Goal: Communication & Community: Participate in discussion

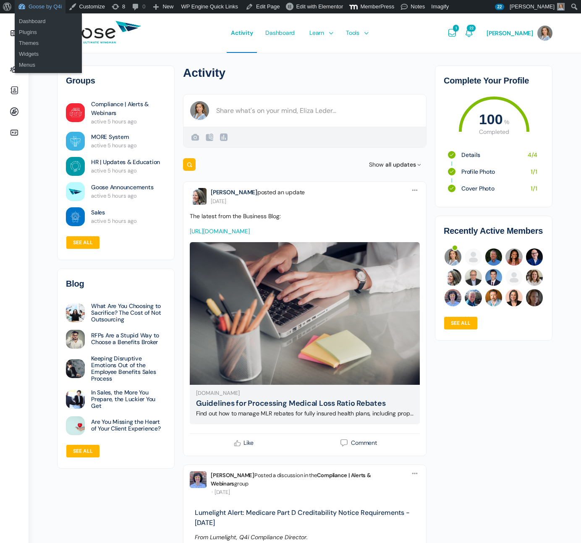
click at [47, 8] on link "Goose by Q4i" at bounding box center [40, 6] width 51 height 13
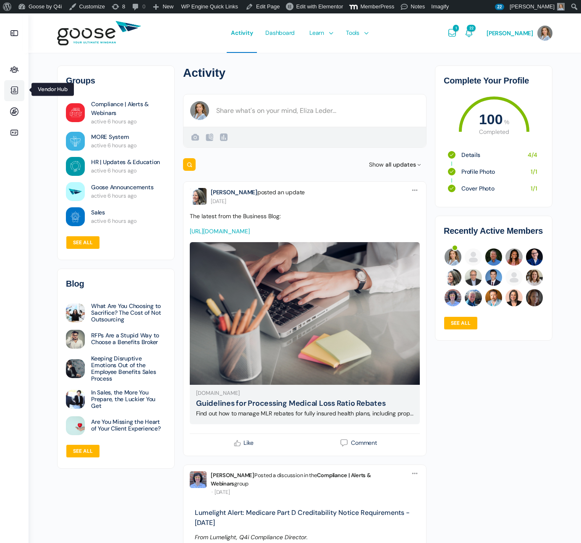
click at [15, 87] on icon at bounding box center [14, 91] width 20 height 10
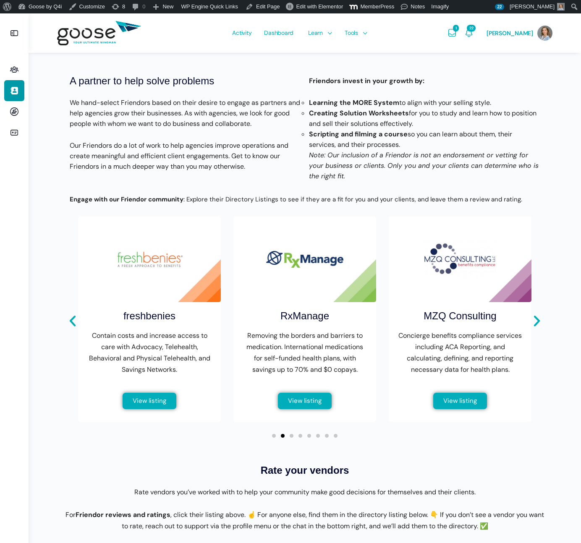
scroll to position [197, 0]
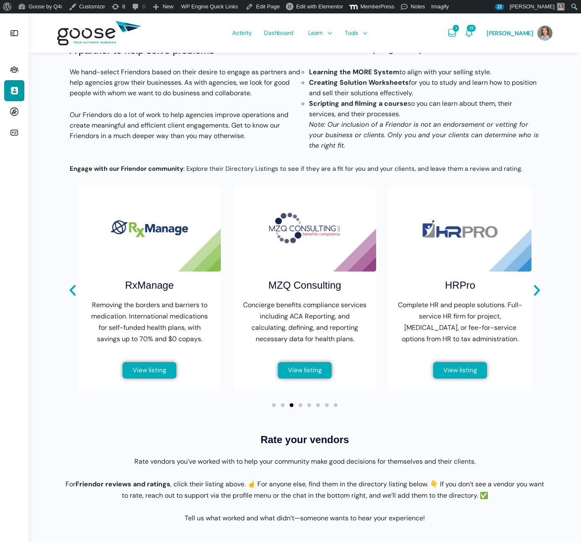
click at [165, 391] on div "View listing" at bounding box center [149, 376] width 71 height 29
click at [163, 379] on link "View listing" at bounding box center [149, 370] width 55 height 17
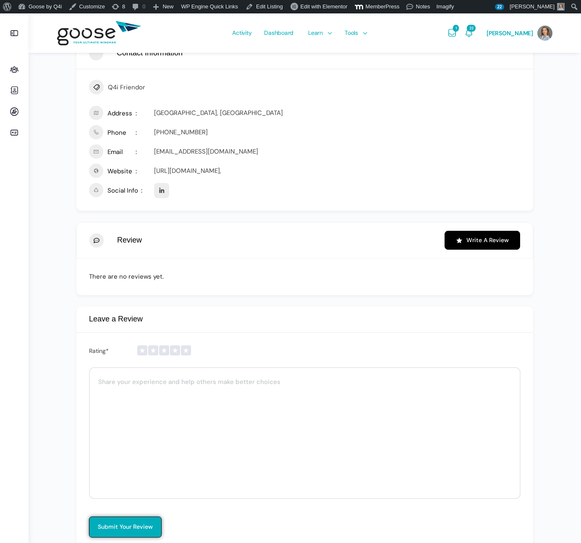
scroll to position [756, 0]
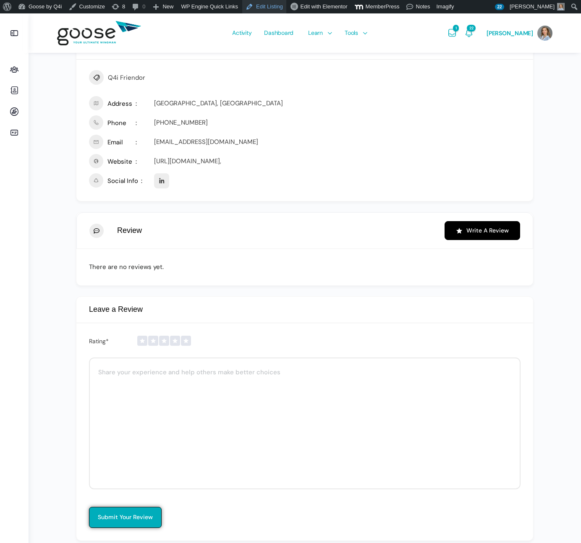
click at [277, 2] on link "Edit Listing" at bounding box center [264, 6] width 44 height 13
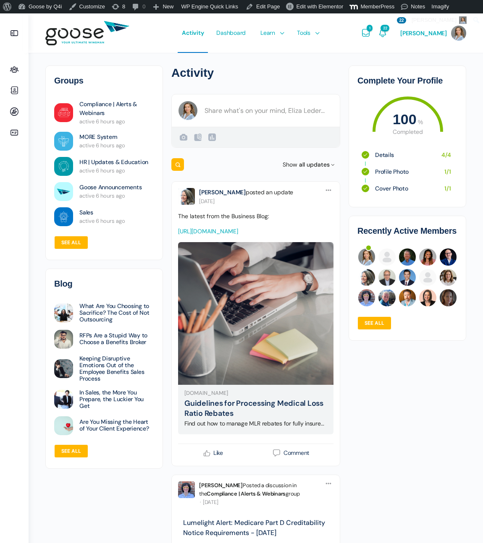
click at [280, 34] on e-page-transition at bounding box center [241, 271] width 483 height 543
click at [283, 54] on span "Courses" at bounding box center [272, 58] width 21 height 8
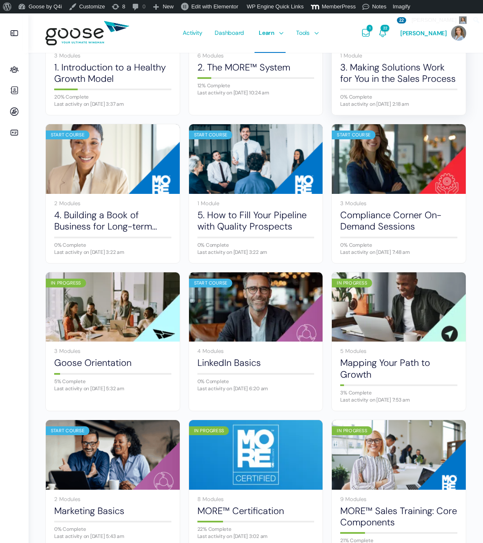
scroll to position [525, 0]
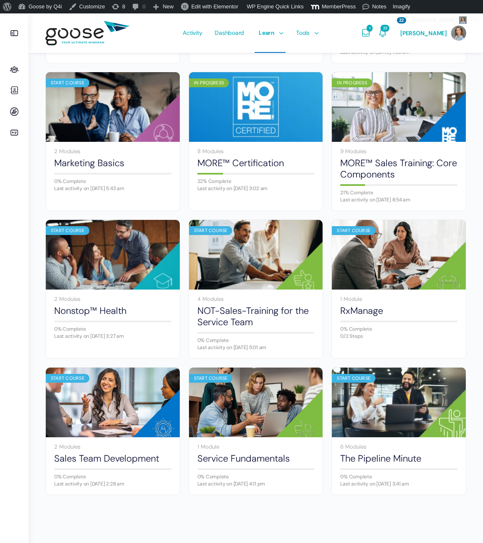
click at [390, 262] on img at bounding box center [399, 254] width 134 height 89
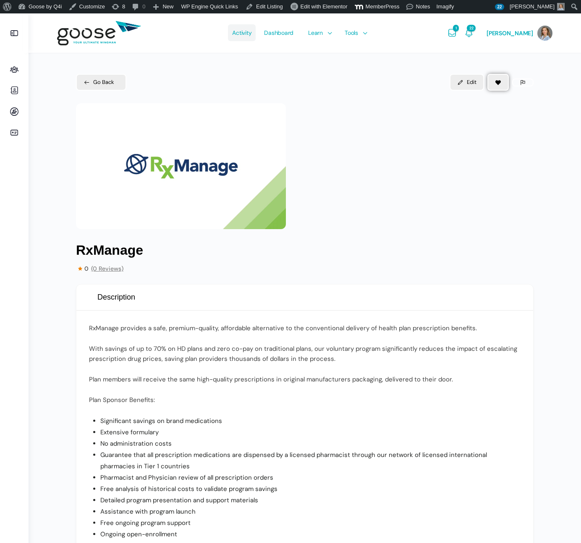
click at [249, 36] on span "Activity" at bounding box center [241, 32] width 19 height 39
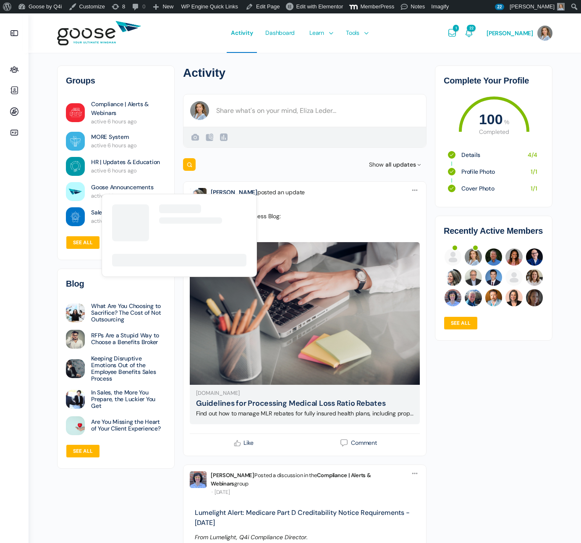
click at [83, 191] on img at bounding box center [75, 191] width 19 height 19
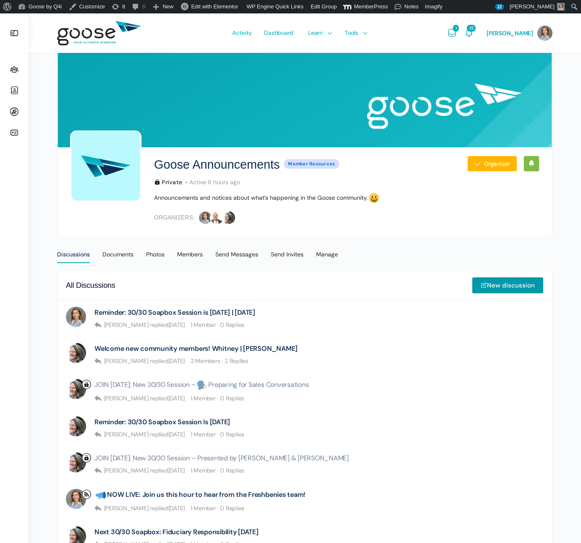
click at [492, 290] on e-page-transition at bounding box center [290, 271] width 581 height 543
click at [519, 281] on link "New discussion" at bounding box center [508, 285] width 72 height 17
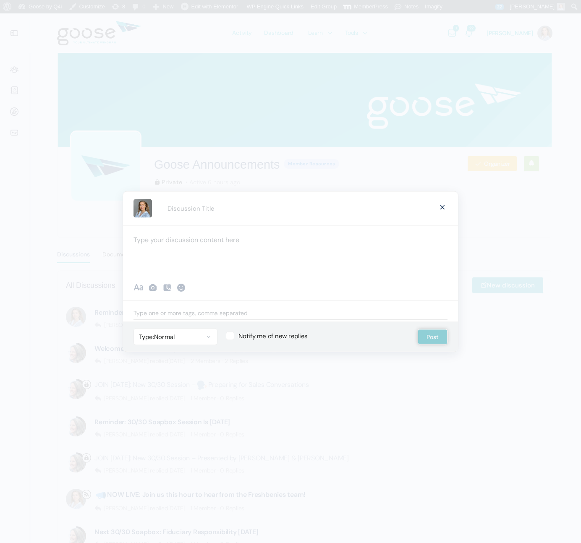
click at [314, 243] on div at bounding box center [290, 250] width 335 height 50
paste div
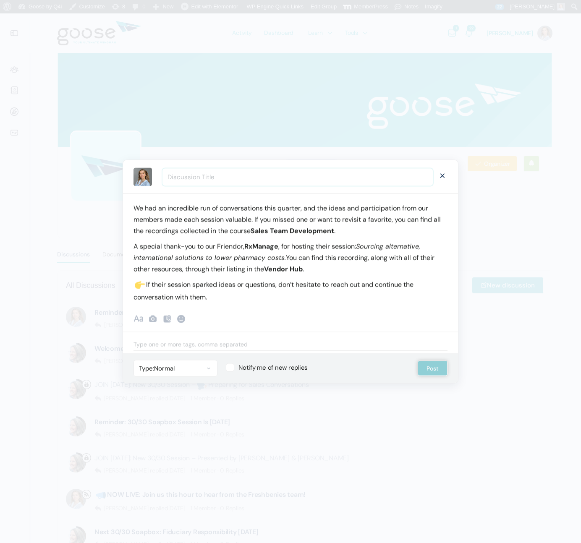
click at [217, 180] on input "Discussion Title" at bounding box center [297, 176] width 270 height 17
paste input "🎉 That’s a wrap on our Q3 30/30 Sessions!"
type input "🎉 That’s a wrap on our Q3 30/30 Sessions!"
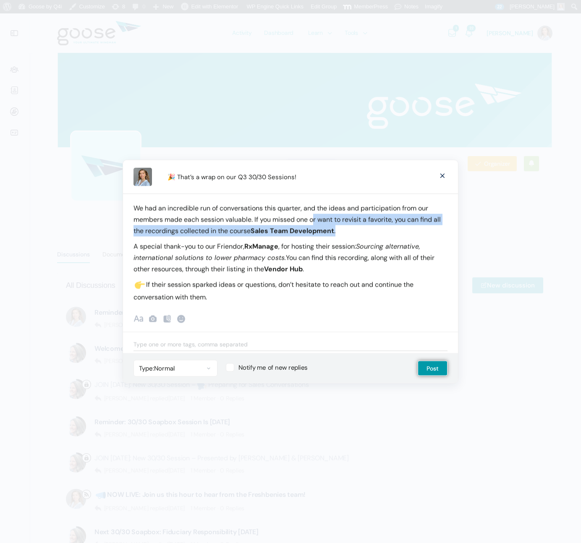
drag, startPoint x: 316, startPoint y: 220, endPoint x: 347, endPoint y: 230, distance: 32.3
click at [347, 230] on p "We had an incredible run of conversations this quarter, and the ideas and parti…" at bounding box center [290, 220] width 314 height 34
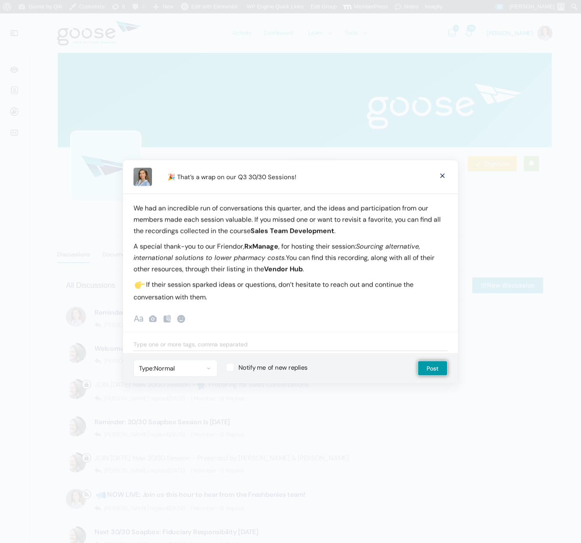
click at [342, 234] on p "We had an incredible run of conversations this quarter, and the ideas and parti…" at bounding box center [290, 220] width 314 height 34
drag, startPoint x: 337, startPoint y: 230, endPoint x: 254, endPoint y: 229, distance: 83.1
click at [254, 229] on p "We had an incredible run of conversations this quarter, and the ideas and parti…" at bounding box center [290, 220] width 314 height 34
click at [296, 230] on strong "Sales Team Development" at bounding box center [293, 231] width 84 height 9
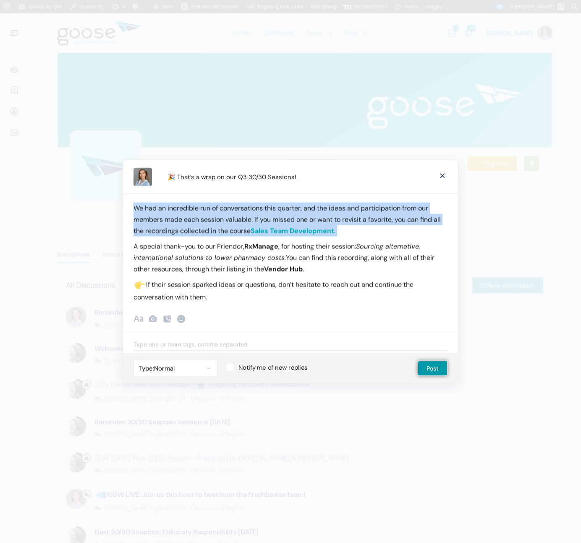
click at [296, 230] on strong "Sales Team Development" at bounding box center [293, 231] width 84 height 9
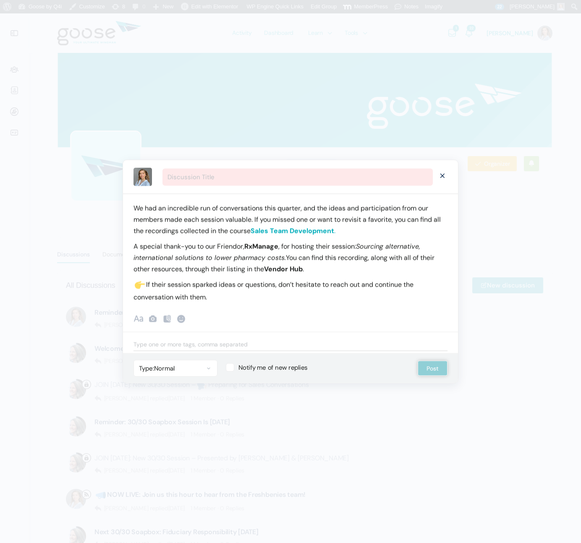
click at [259, 314] on div "Recent Smileys & People Animals & Nature Food & Drink Activity Travel & Places …" at bounding box center [290, 319] width 335 height 25
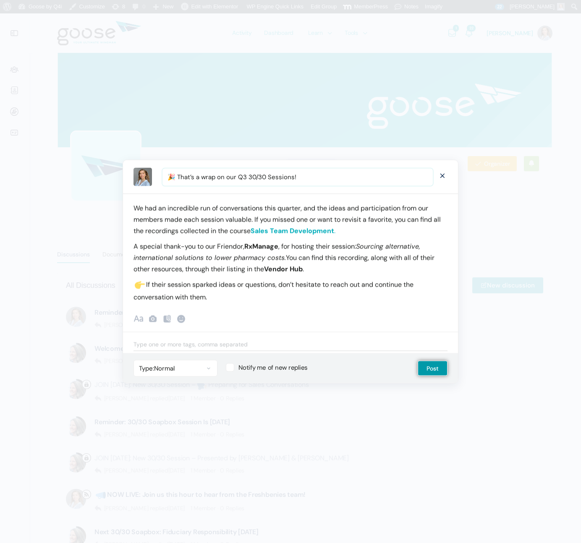
type input "🎉 That’s a wrap on our Q3 30/30 Sessions!"
click at [251, 293] on p "If their session sparked ideas or questions, don’t hesitate to reach out and co…" at bounding box center [290, 291] width 314 height 24
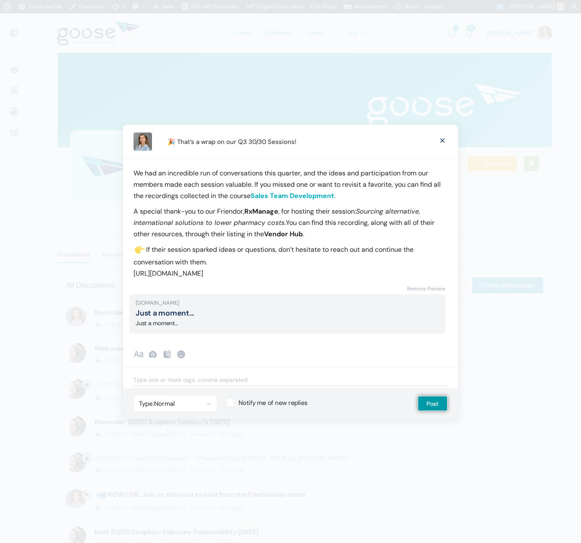
click at [259, 211] on strong "RxManage" at bounding box center [261, 211] width 34 height 9
click at [263, 273] on p "If their session sparked ideas or questions, don’t hesitate to reach out and co…" at bounding box center [290, 261] width 314 height 35
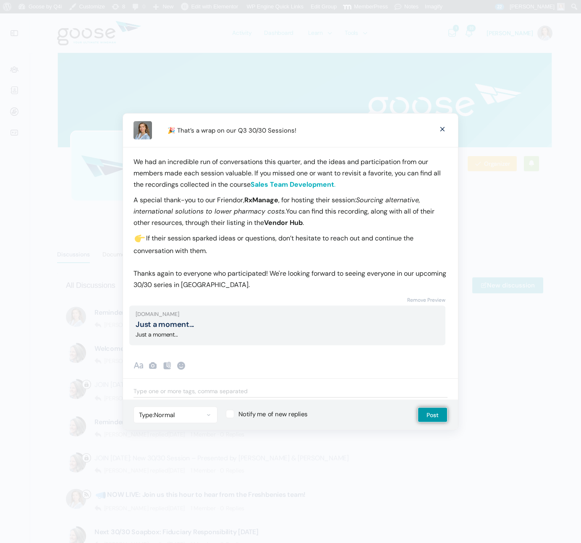
click at [154, 323] on p "Just a moment..." at bounding box center [287, 324] width 303 height 10
click at [236, 284] on p "If their session sparked ideas or questions, don’t hesitate to reach out and co…" at bounding box center [290, 262] width 314 height 58
click at [385, 277] on p "If their session sparked ideas or questions, don’t hesitate to reach out and co…" at bounding box center [290, 262] width 314 height 58
click at [183, 201] on p "A special thank-you to our Friendor, RxManage , for hosting their session: Sour…" at bounding box center [290, 211] width 314 height 34
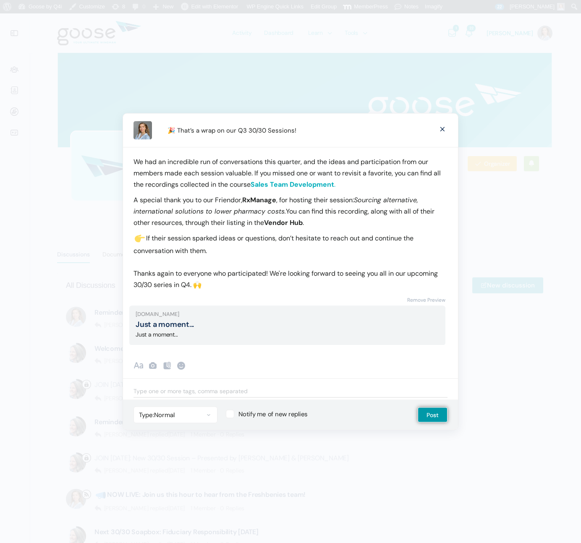
click at [276, 413] on label "Notify me of new replies" at bounding box center [313, 414] width 175 height 8
click at [231, 413] on input "Notify me of new replies" at bounding box center [228, 412] width 5 height 5
checkbox input "true"
click at [316, 187] on strong "Sales Team Development" at bounding box center [293, 184] width 84 height 9
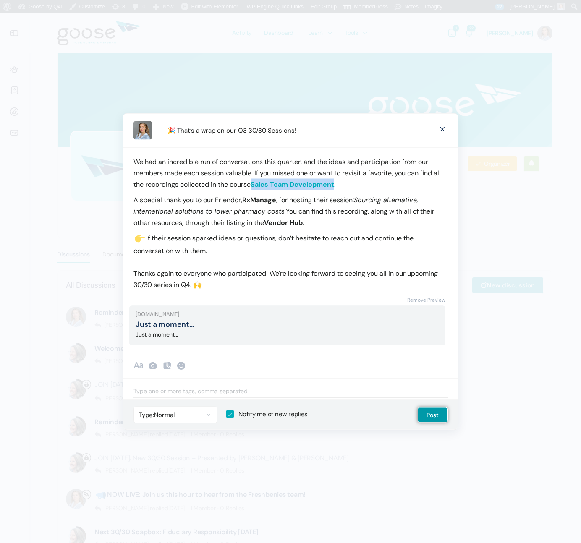
click at [260, 186] on strong "Sales Team Development" at bounding box center [293, 184] width 84 height 9
click at [429, 412] on button "Post" at bounding box center [433, 415] width 30 height 15
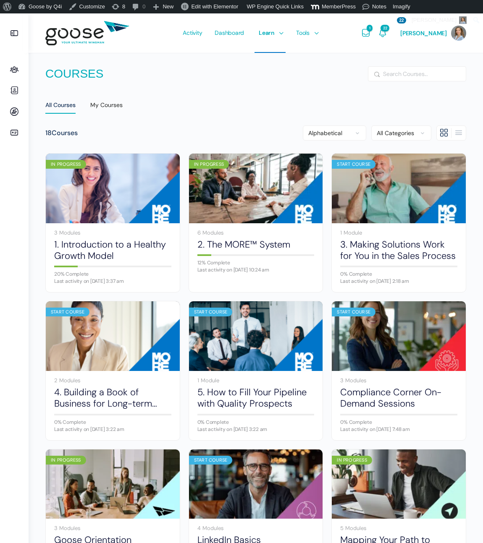
scroll to position [525, 0]
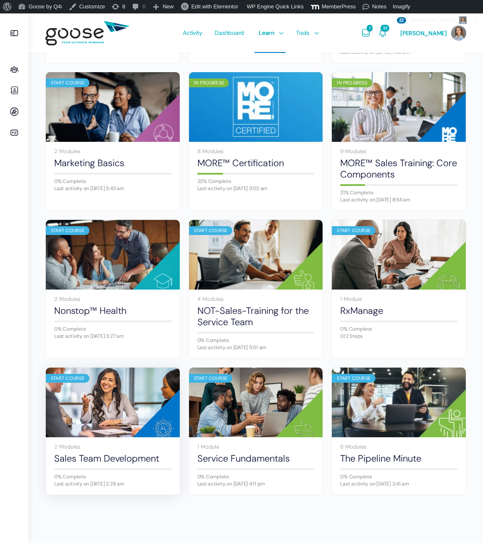
click at [121, 402] on img at bounding box center [113, 402] width 134 height 89
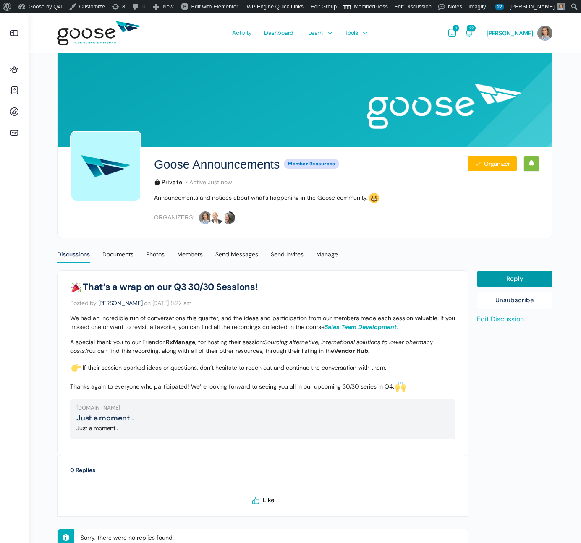
scroll to position [31, 0]
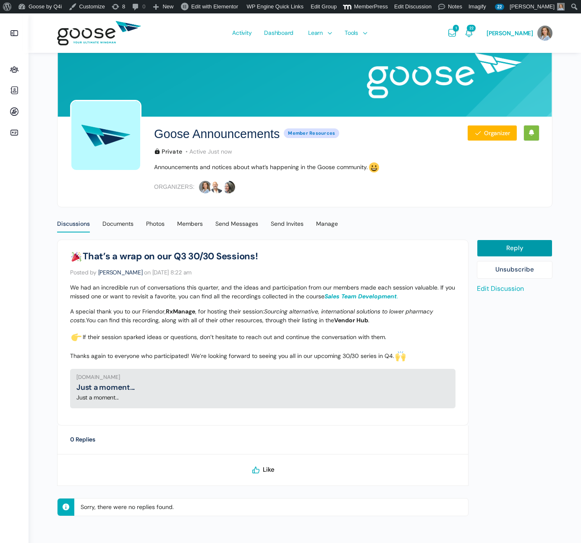
click at [135, 392] on link "Just a moment..." at bounding box center [105, 387] width 58 height 10
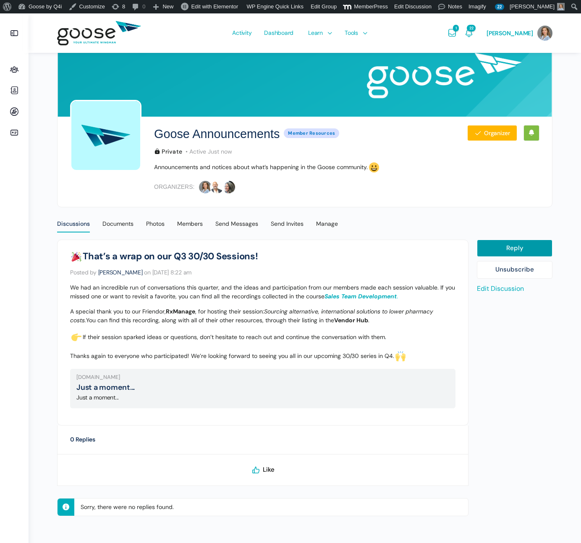
click at [351, 296] on b "Sales Team Development" at bounding box center [360, 297] width 72 height 8
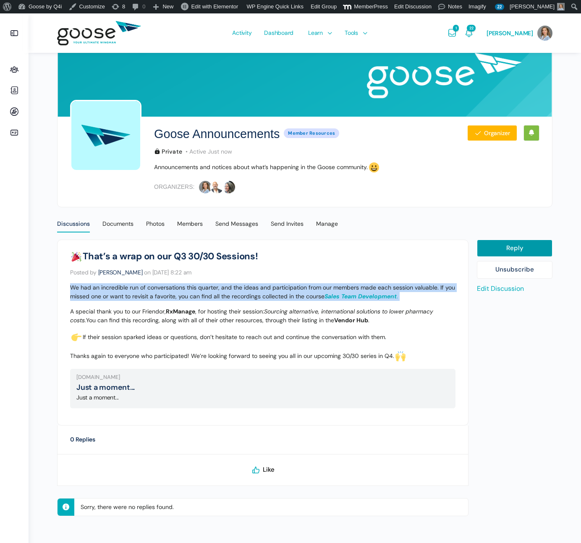
click at [351, 296] on b "Sales Team Development" at bounding box center [360, 297] width 72 height 8
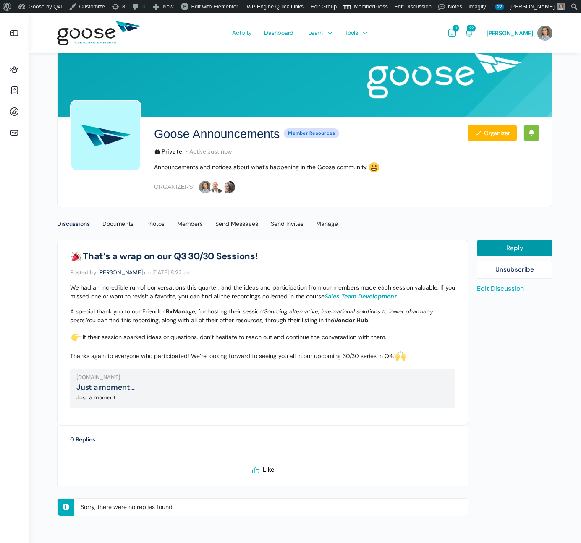
click at [300, 349] on div "We had an incredible run of conversations this quarter, and the ideas and parti…" at bounding box center [262, 345] width 385 height 125
drag, startPoint x: 218, startPoint y: 316, endPoint x: 226, endPoint y: 329, distance: 15.3
click at [226, 329] on div "We had an incredible run of conversations this quarter, and the ideas and parti…" at bounding box center [262, 345] width 385 height 125
drag, startPoint x: 225, startPoint y: 322, endPoint x: 266, endPoint y: 330, distance: 41.5
click at [266, 330] on div "We had an incredible run of conversations this quarter, and the ideas and parti…" at bounding box center [262, 345] width 385 height 125
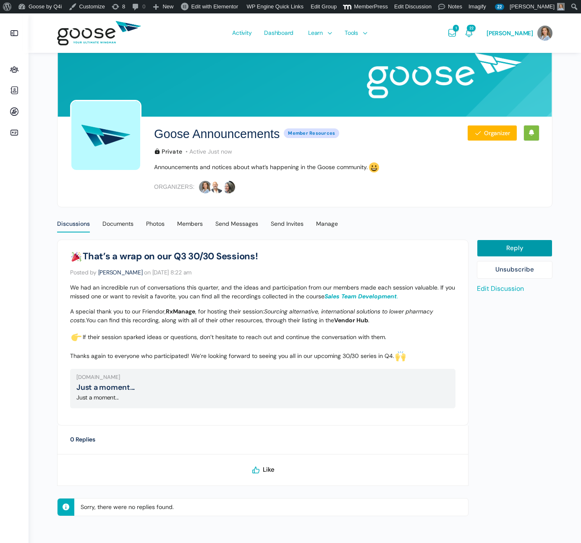
click at [162, 332] on p "If their session sparked ideas or questions, don’t hesitate to reach out and co…" at bounding box center [262, 337] width 385 height 13
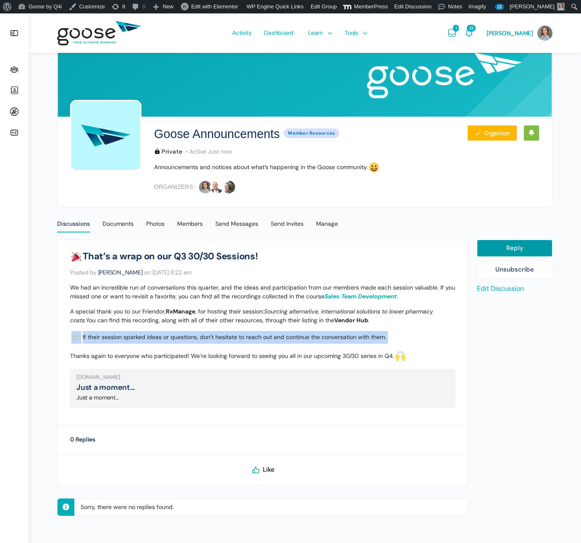
click at [162, 332] on p "If their session sparked ideas or questions, don’t hesitate to reach out and co…" at bounding box center [262, 337] width 385 height 13
click at [142, 349] on div "We had an incredible run of conversations this quarter, and the ideas and parti…" at bounding box center [262, 345] width 385 height 125
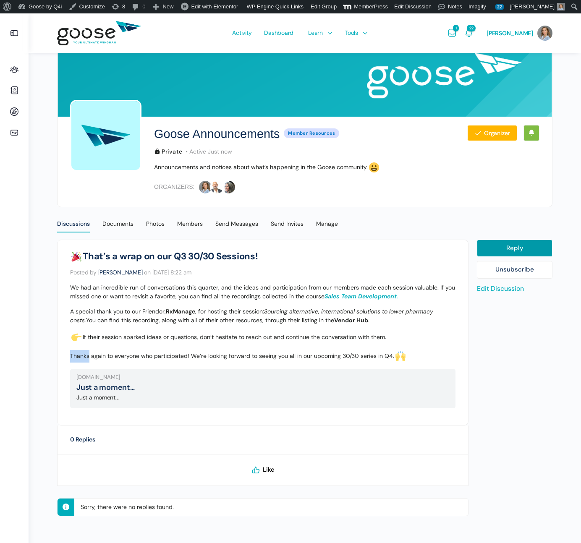
click at [142, 349] on div "We had an incredible run of conversations this quarter, and the ideas and parti…" at bounding box center [262, 345] width 385 height 125
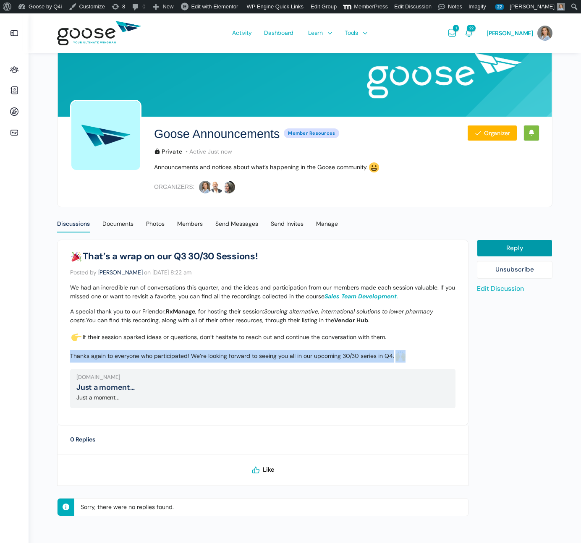
click at [142, 349] on div "We had an incredible run of conversations this quarter, and the ideas and parti…" at bounding box center [262, 345] width 385 height 125
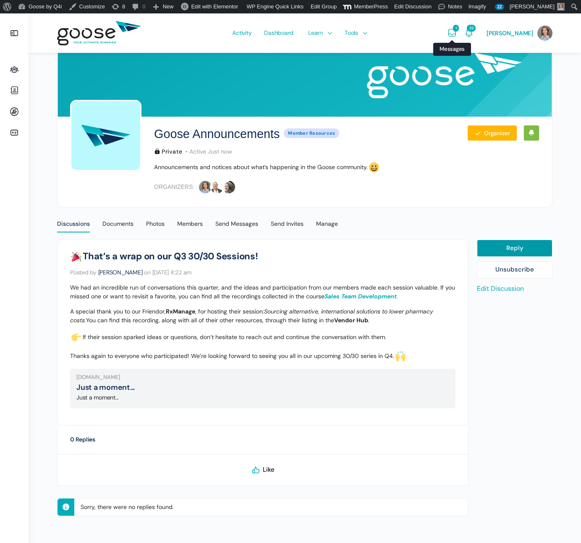
click at [457, 29] on icon "Messages" at bounding box center [452, 33] width 10 height 10
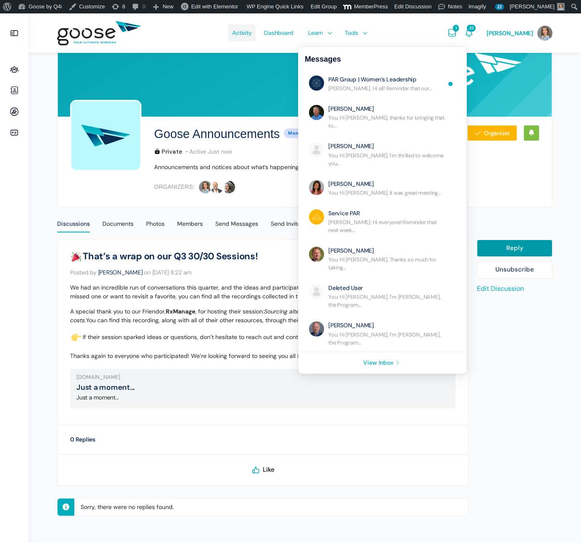
click at [249, 28] on span "Activity" at bounding box center [241, 32] width 19 height 39
